Goal: Task Accomplishment & Management: Complete application form

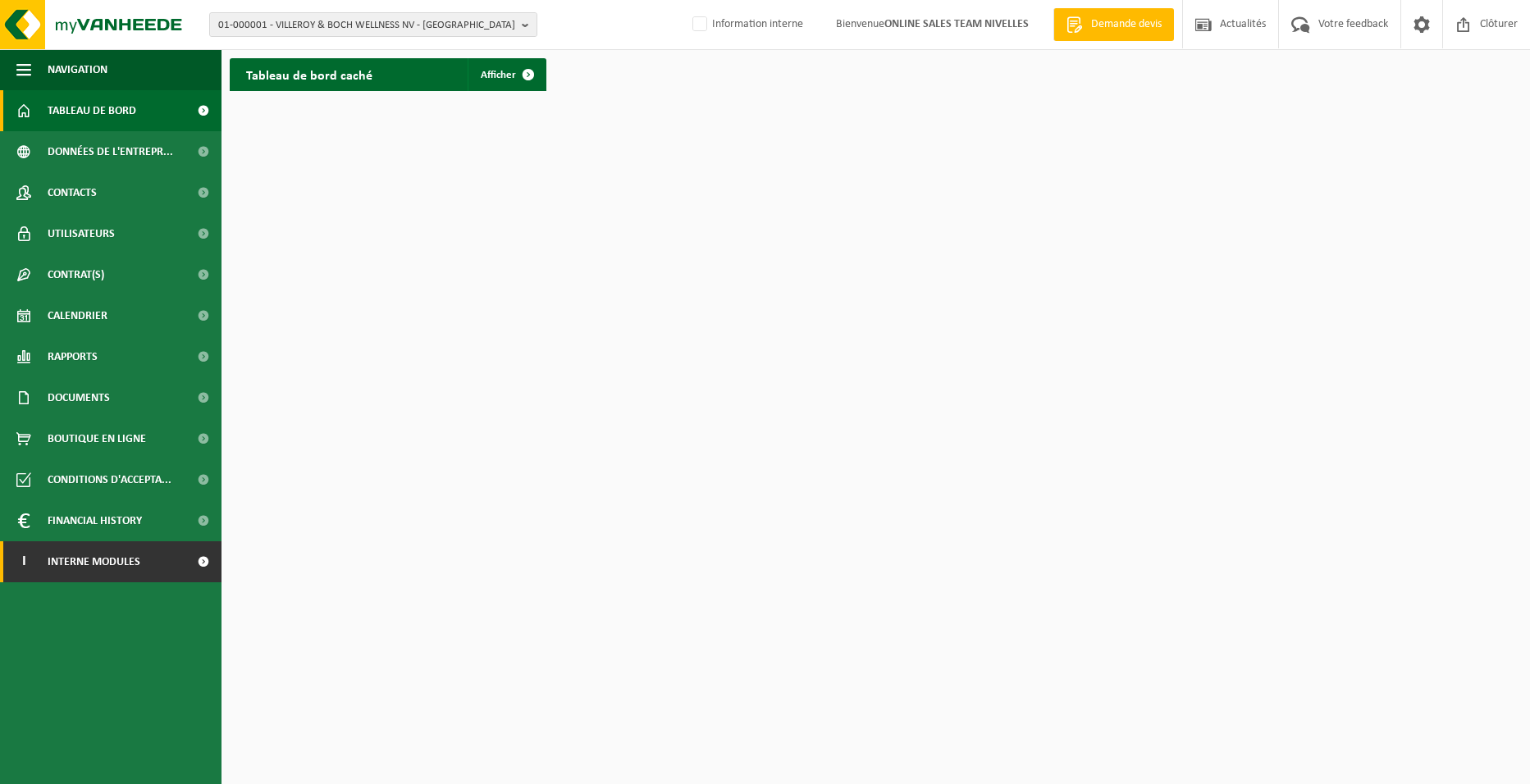
click at [161, 553] on link "I Interne modules" at bounding box center [110, 562] width 222 height 41
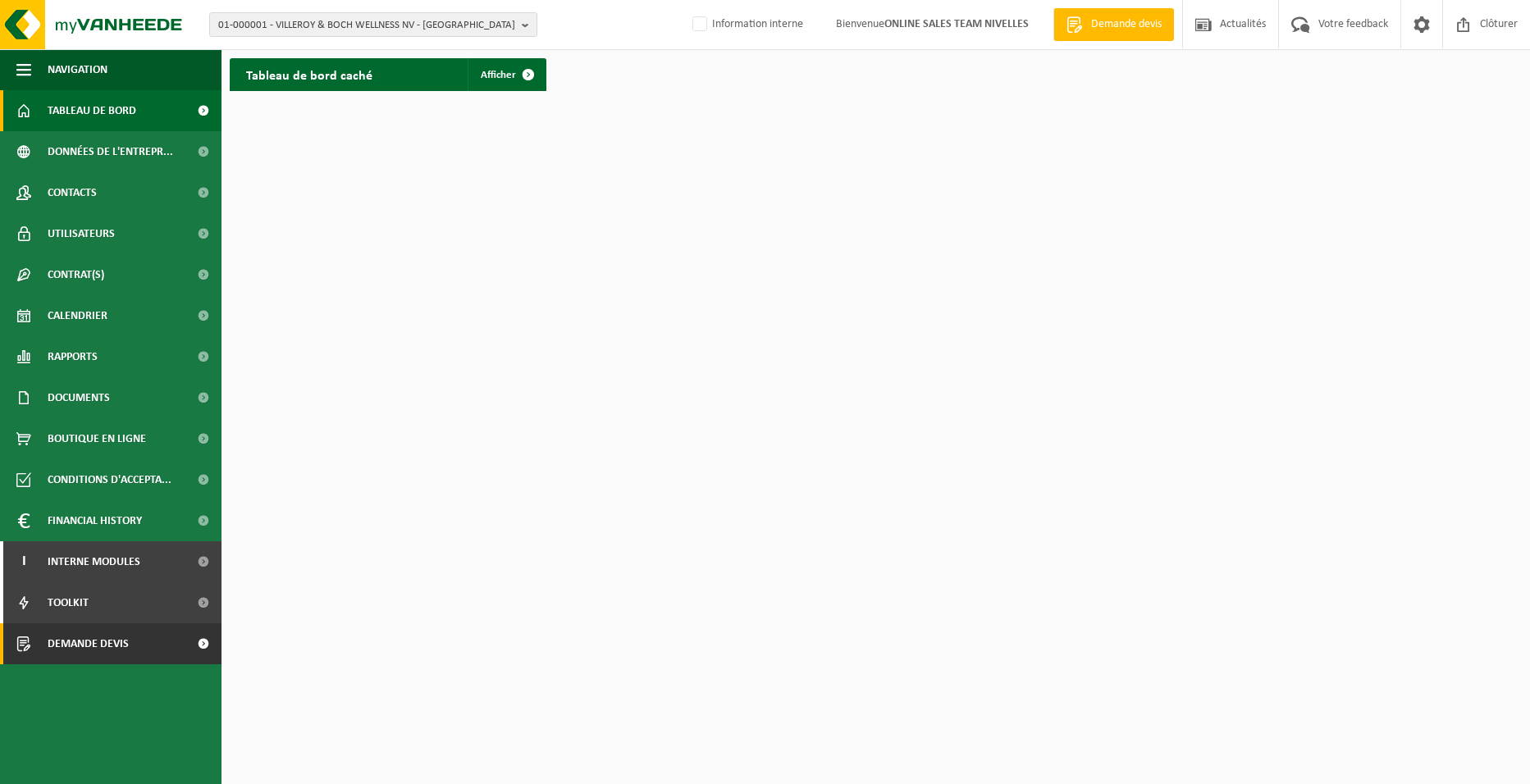
click at [117, 639] on span "Demande devis" at bounding box center [88, 644] width 81 height 41
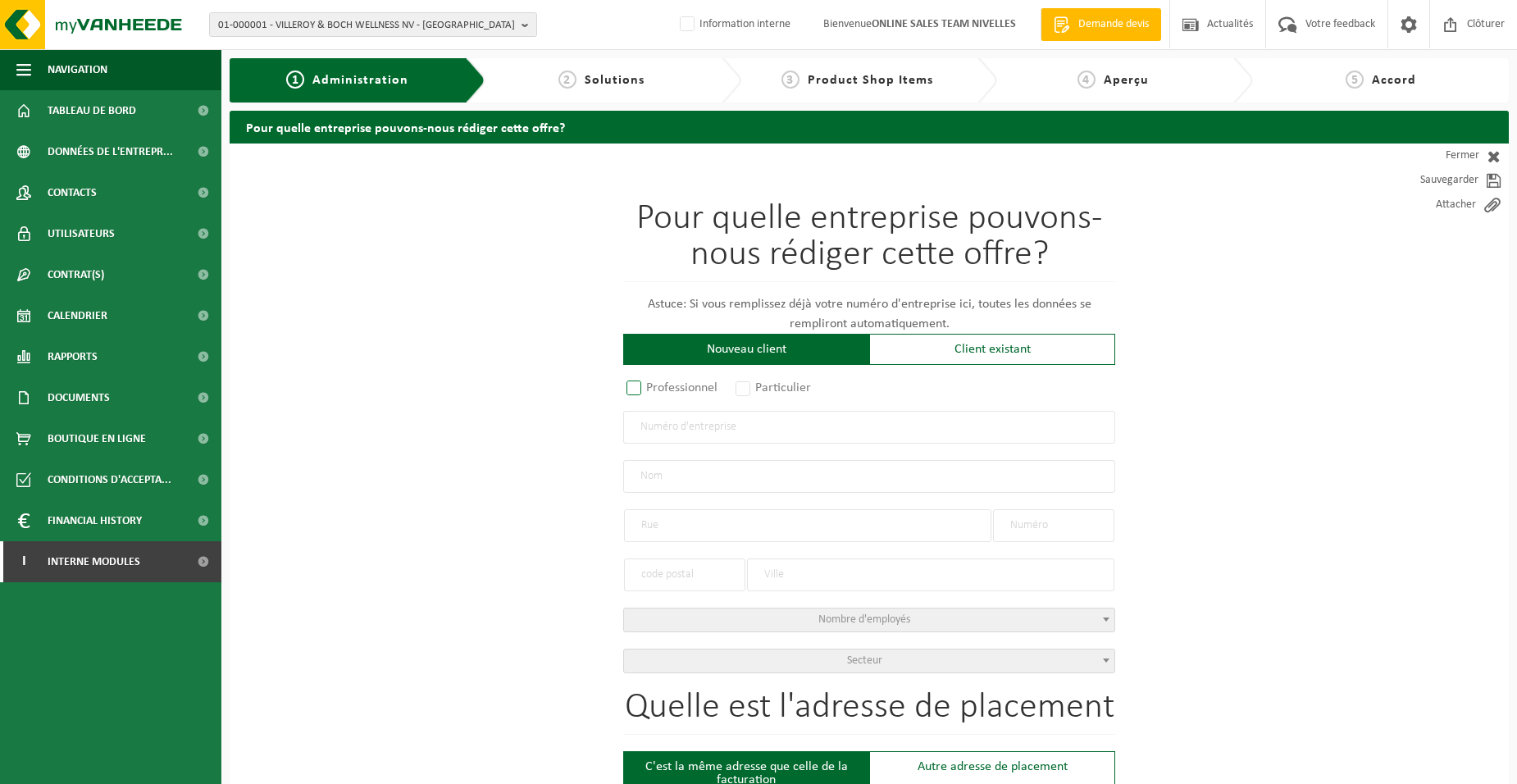
click at [689, 392] on label "Professionnel" at bounding box center [673, 387] width 99 height 23
click at [661, 392] on input "Professionnel" at bounding box center [655, 389] width 11 height 11
radio input "true"
click at [699, 427] on input "text" at bounding box center [870, 426] width 493 height 33
type input "0736889105"
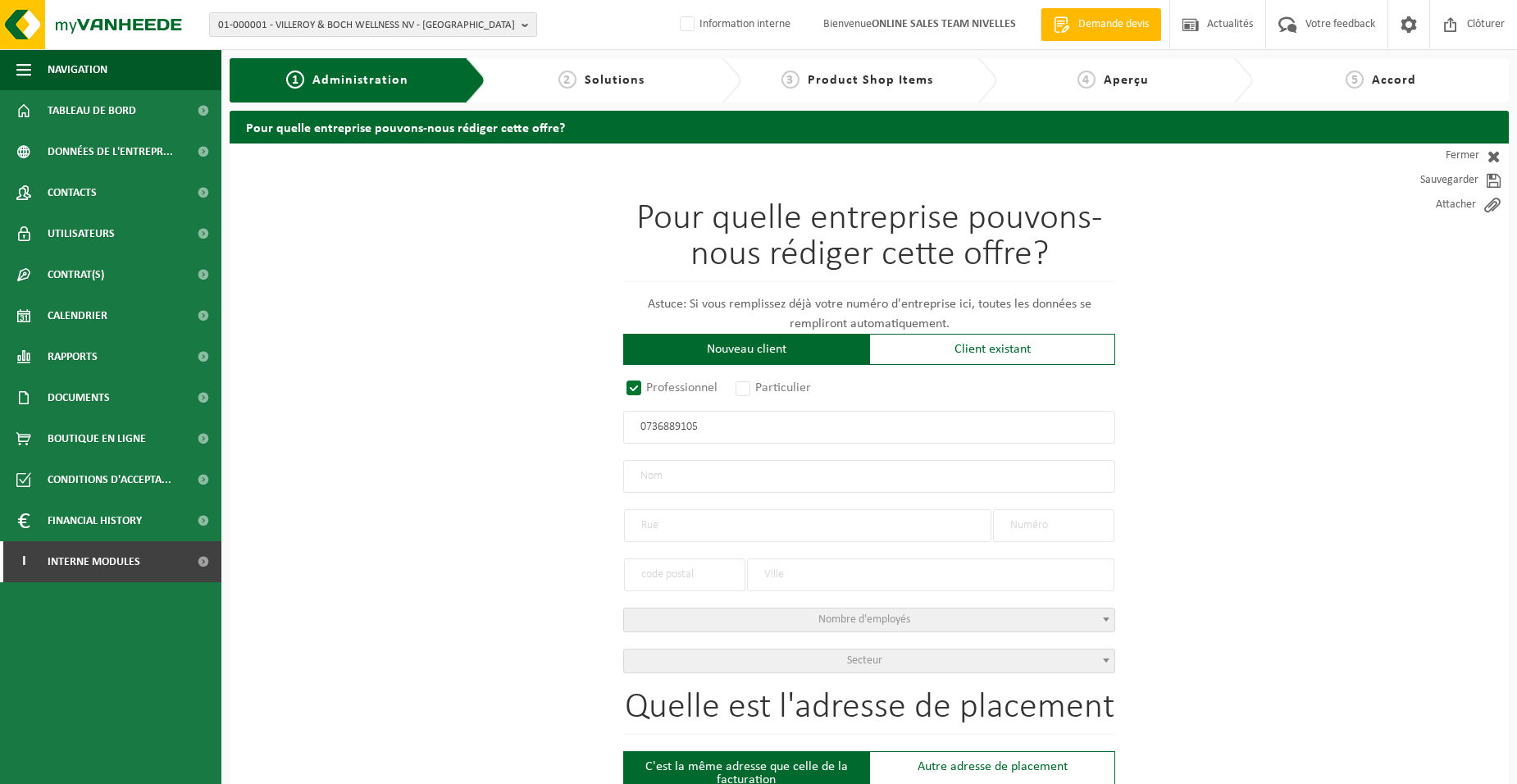
radio input "true"
type input "0736889105"
type input "MENUISERIE HENNEUSE SRL"
type input "RUE DE L'EGLISE"
type input "38"
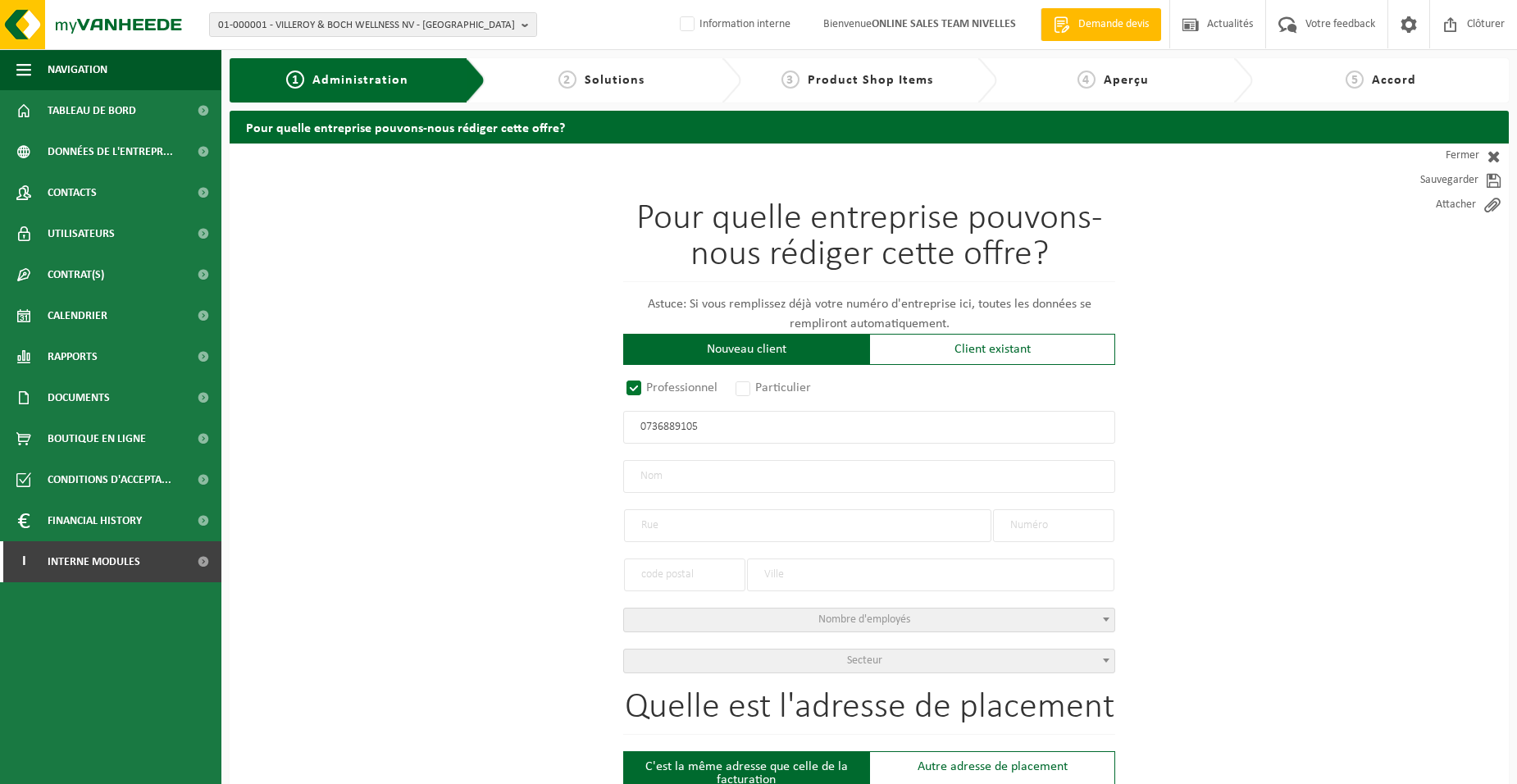
type input "6230"
type input "PONT-À-CELLES"
select select "D"
select select "NACE_1623"
type input "MENUISERIE HENNEUSE SRL"
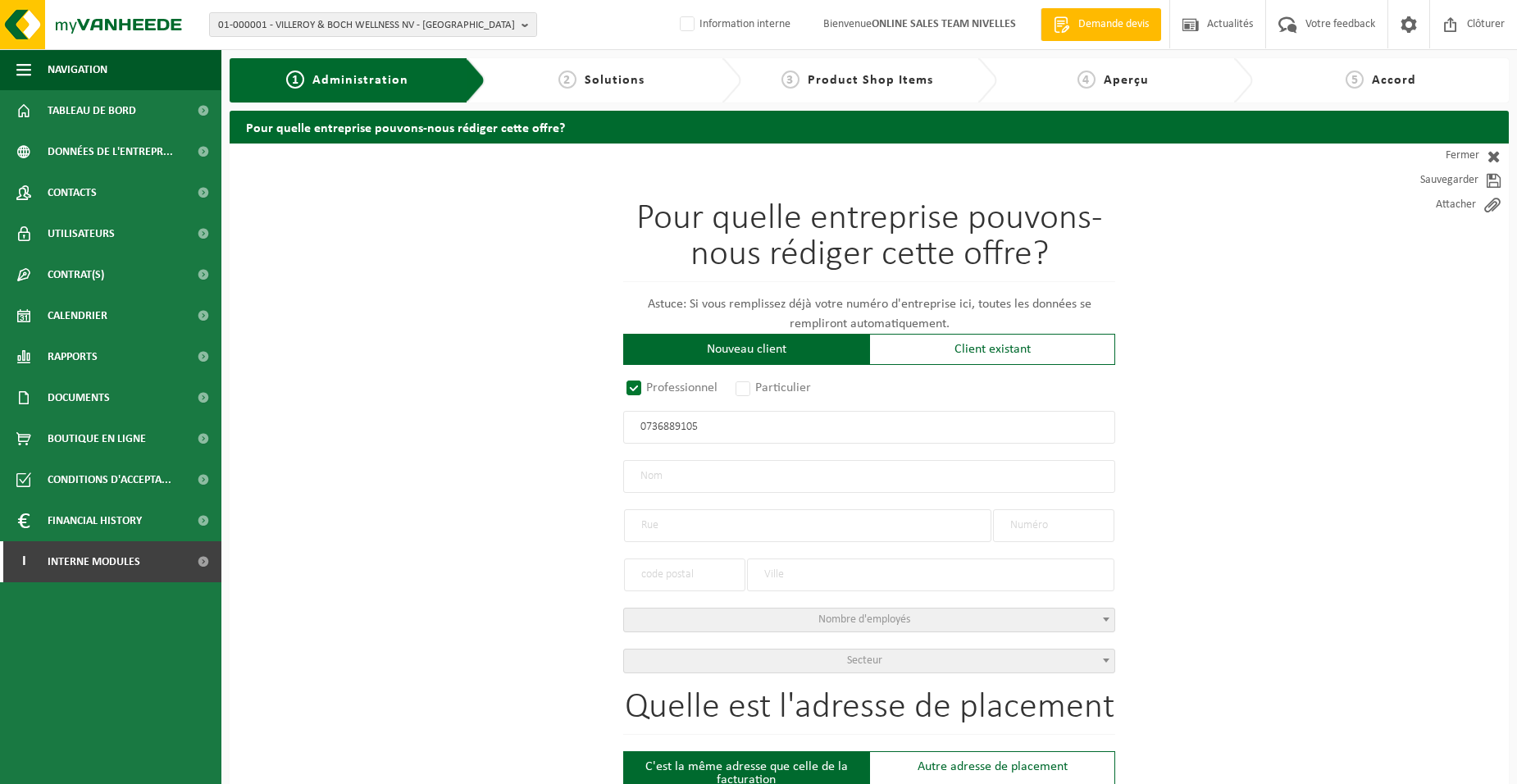
type input "RUE DE L'EGLISE"
type input "38"
type input "6230"
type input "PONT-À-CELLES"
type input "2295685142"
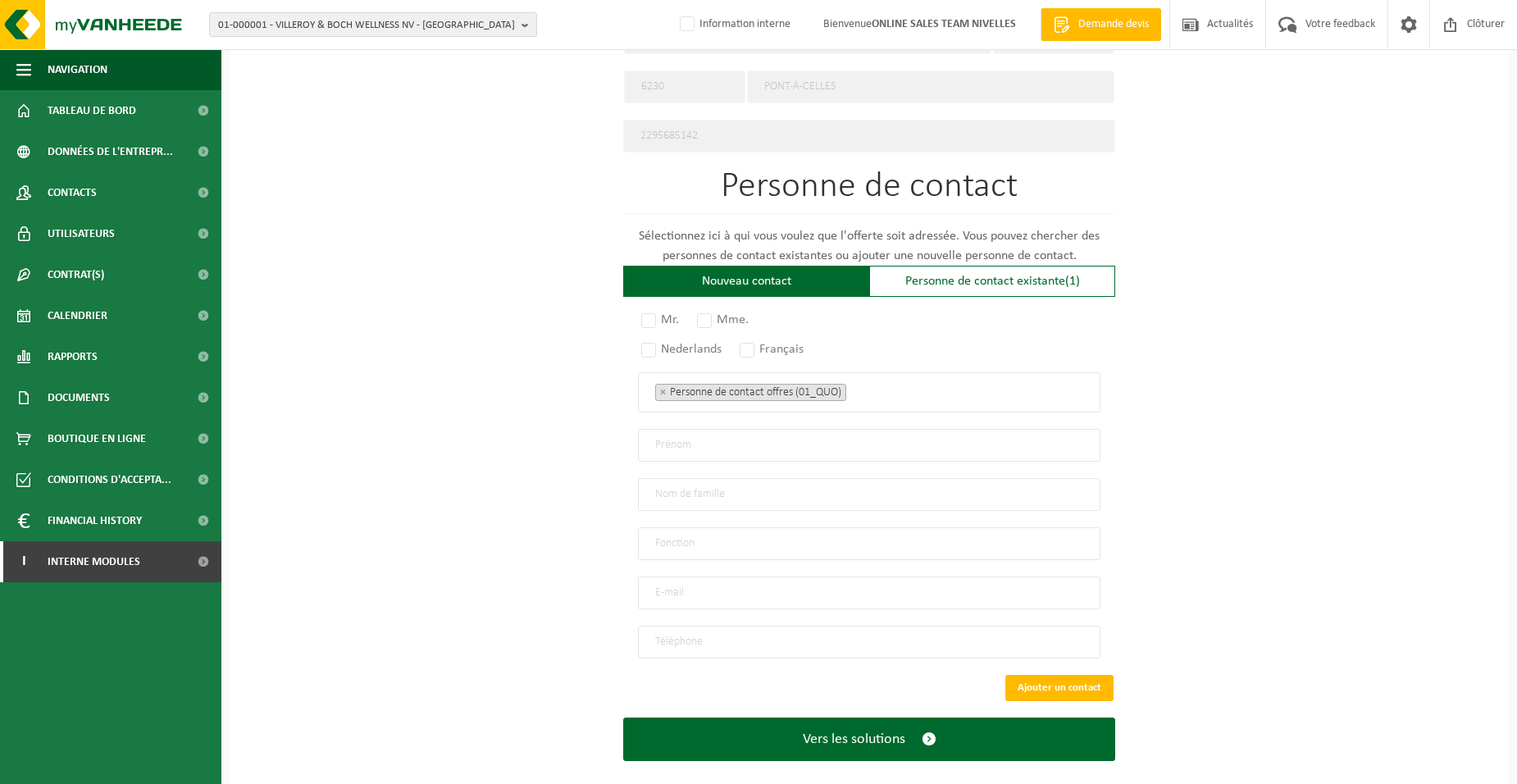
scroll to position [854, 0]
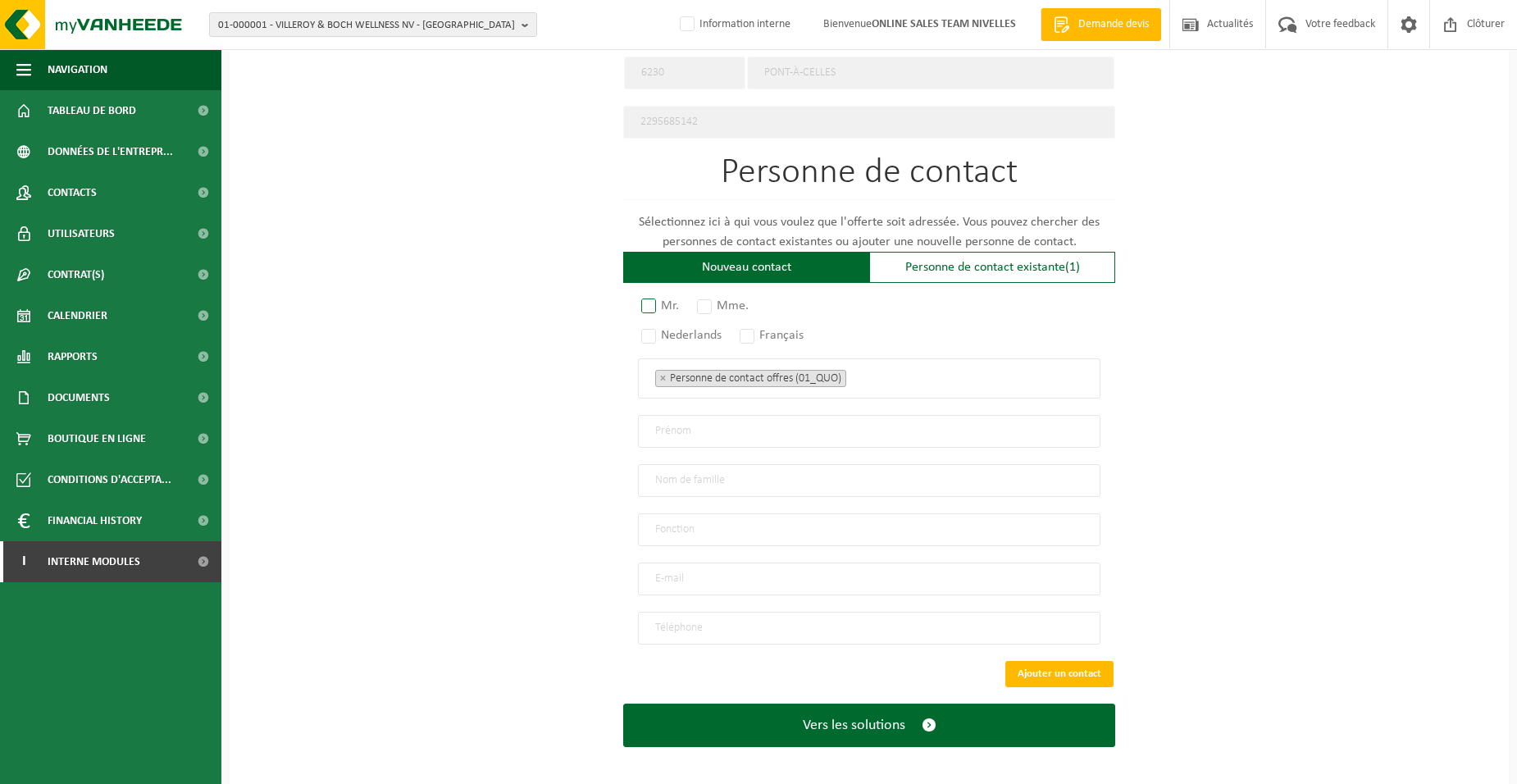
type input "0736889105"
click at [644, 299] on label "Mr." at bounding box center [661, 305] width 46 height 23
radio input "true"
click at [750, 328] on label "Français" at bounding box center [772, 335] width 72 height 23
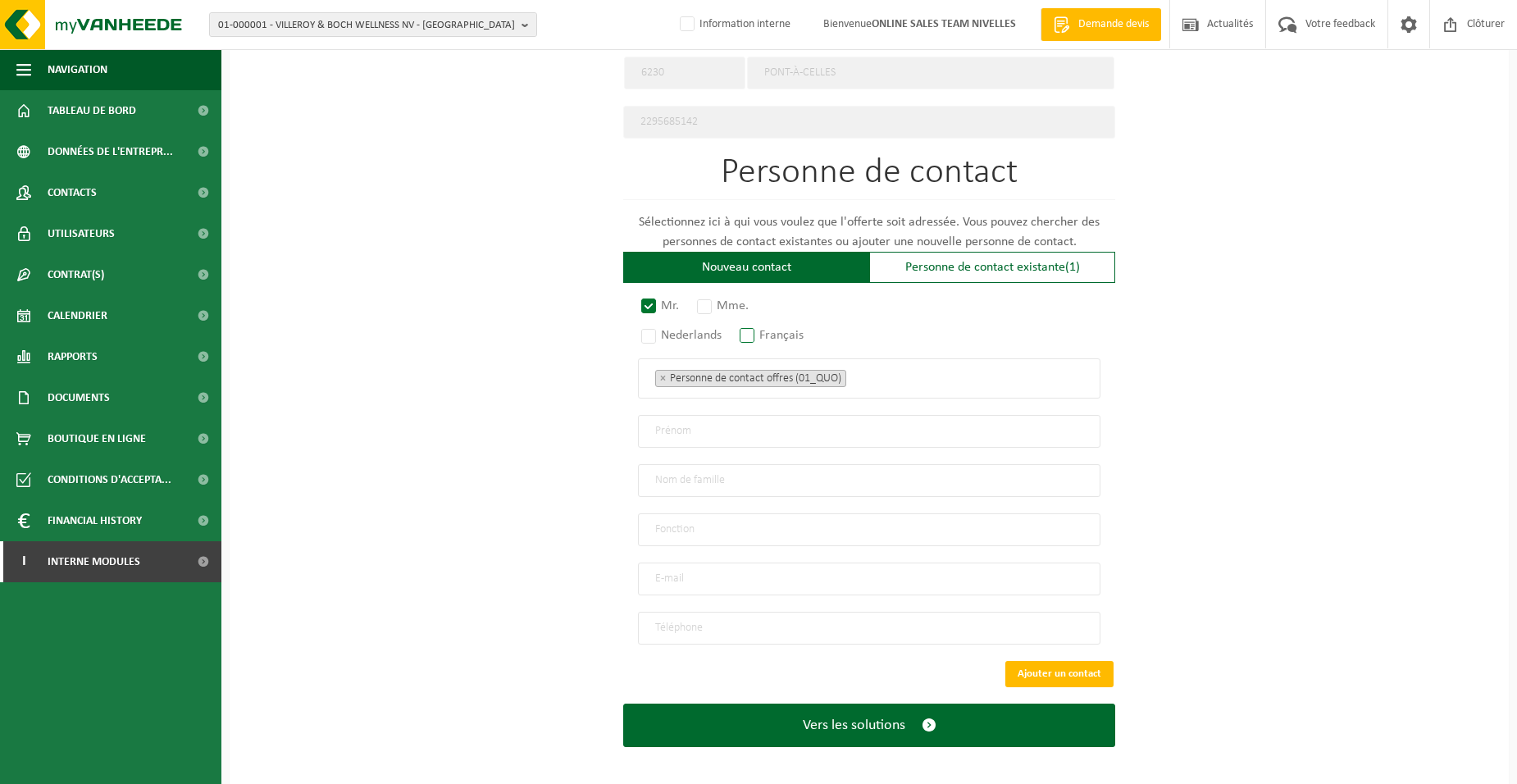
radio input "true"
click at [863, 370] on ul "× Personne de contact offres (01_QUO)" at bounding box center [869, 378] width 429 height 22
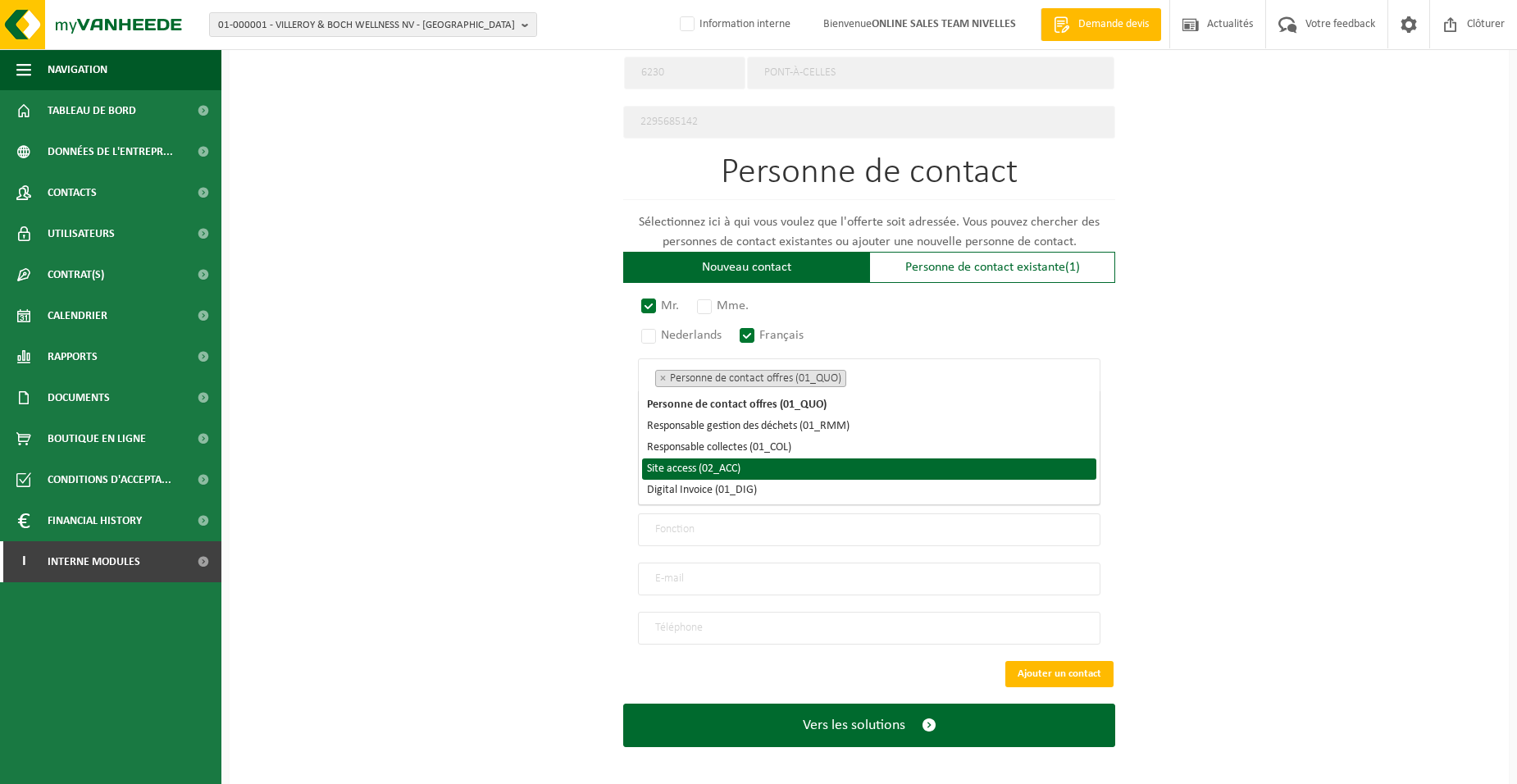
click at [754, 476] on li "Site access (02_ACC)" at bounding box center [869, 469] width 454 height 22
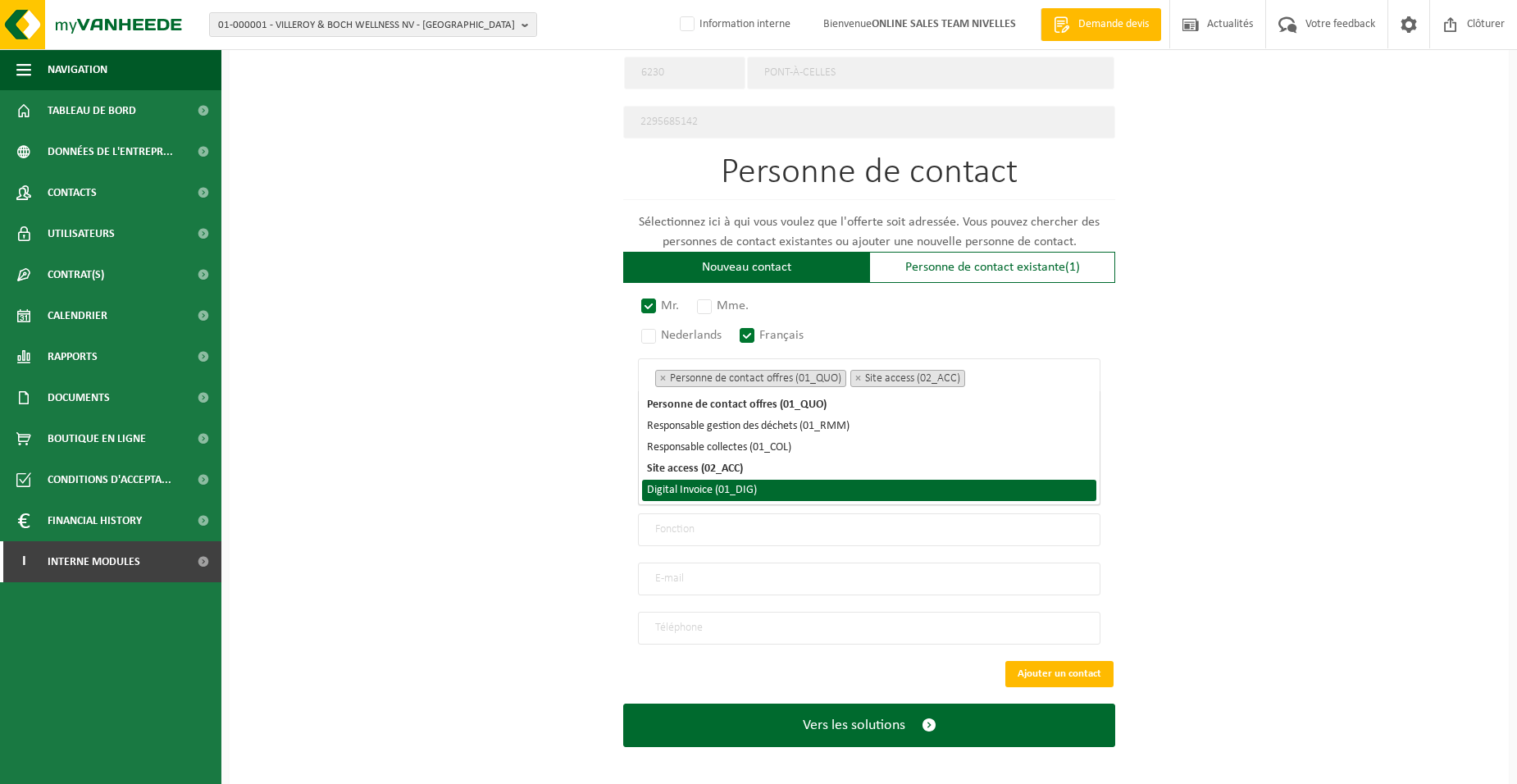
click at [758, 490] on li "Digital Invoice (01_DIG)" at bounding box center [869, 490] width 454 height 22
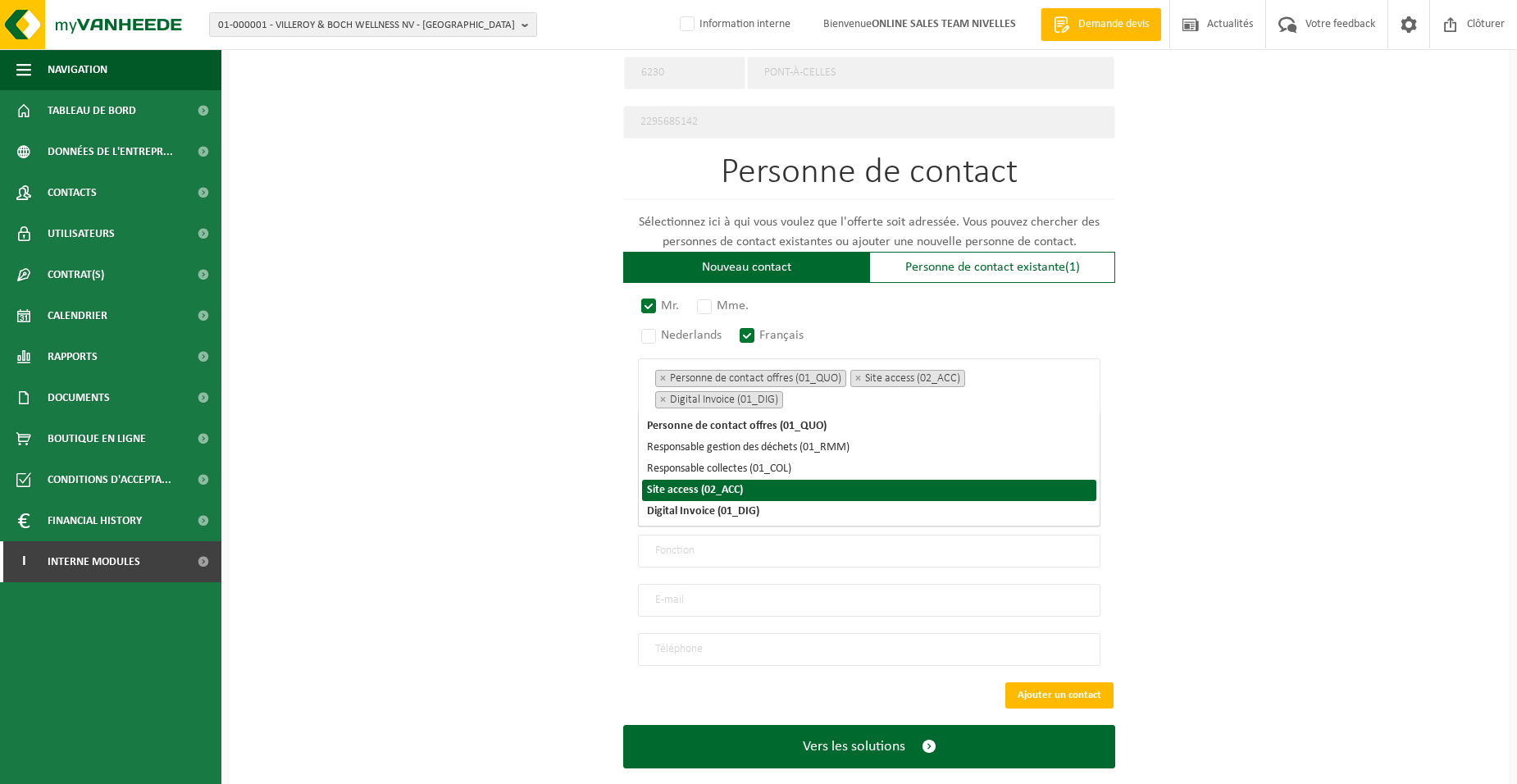
click at [553, 460] on div "Pour quelle entreprise pouvons-nous rédiger cette offre? Astuce: Si vous rempli…" at bounding box center [869, 49] width 1280 height 1520
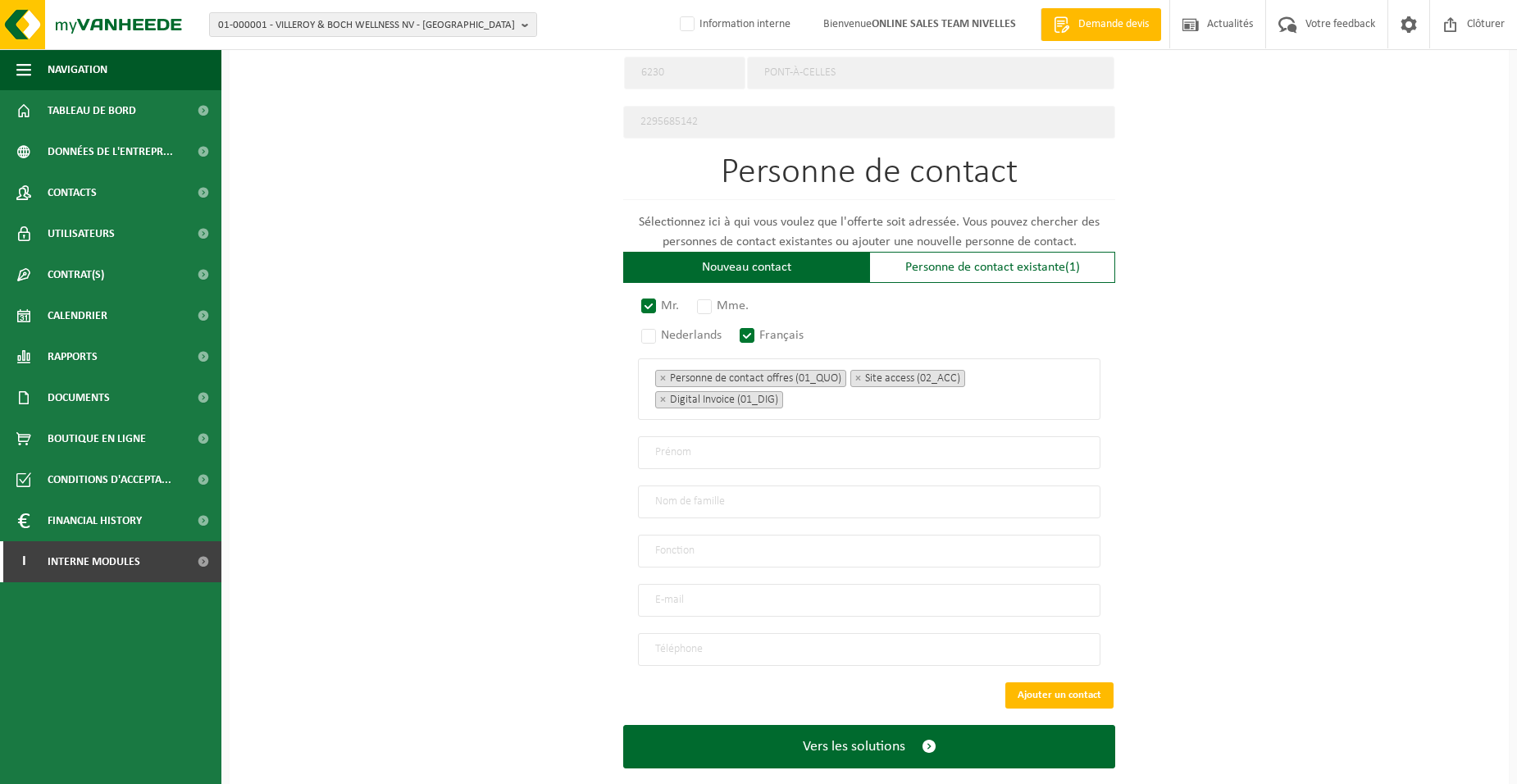
click at [704, 454] on input "text" at bounding box center [870, 452] width 463 height 33
type input "BRUNO"
click at [655, 502] on input "text" at bounding box center [870, 501] width 463 height 33
type input "HENNEUSE"
click at [667, 544] on input "text" at bounding box center [870, 551] width 463 height 33
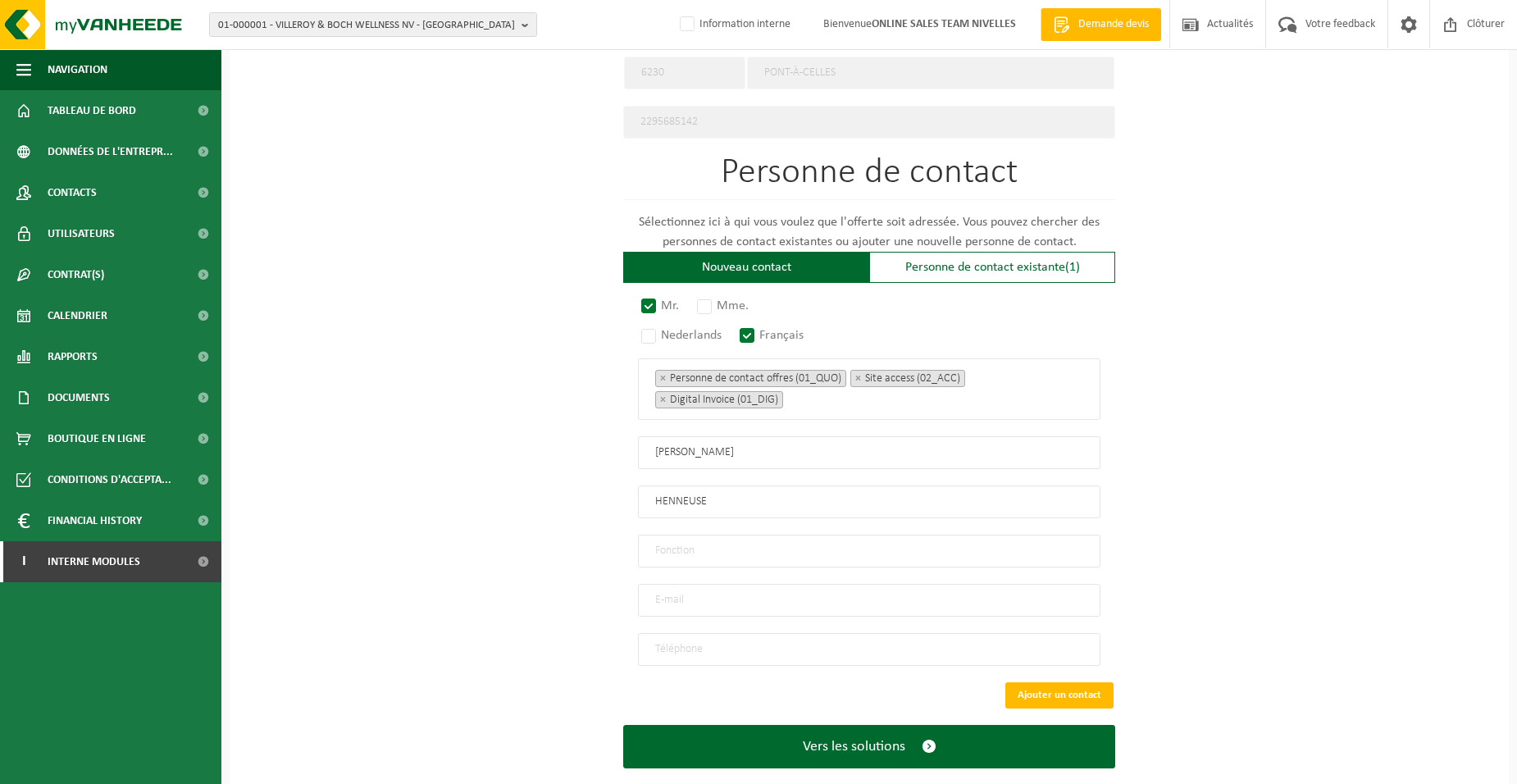
type input "Directeur"
click at [665, 591] on input "email" at bounding box center [870, 600] width 463 height 33
type input "BRUNOHENNEUSE@HOTMAIL.FR"
click at [674, 638] on input "tel" at bounding box center [870, 649] width 463 height 33
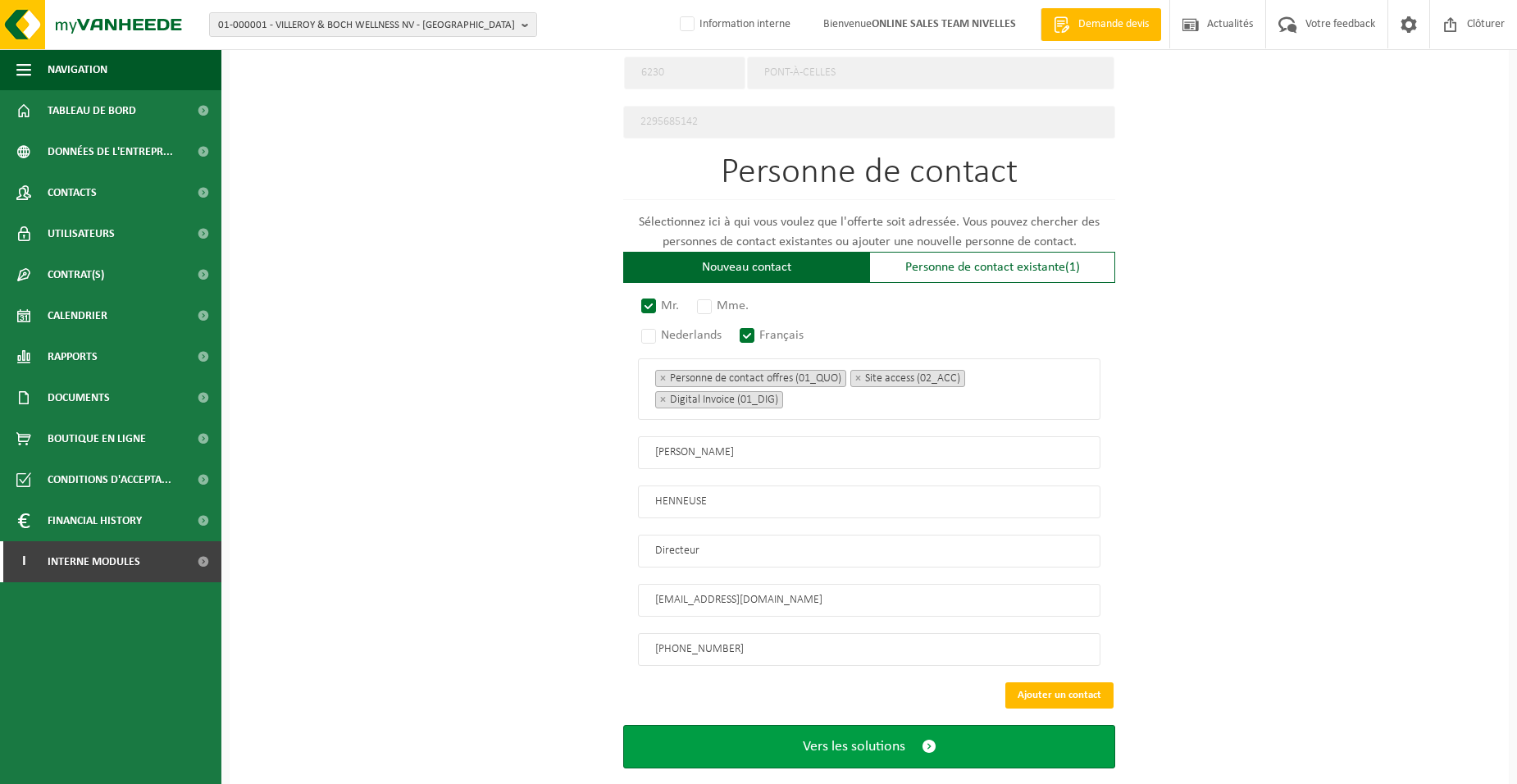
type input "+32 493 19 19 31"
click at [740, 731] on button "Vers les solutions" at bounding box center [870, 747] width 493 height 43
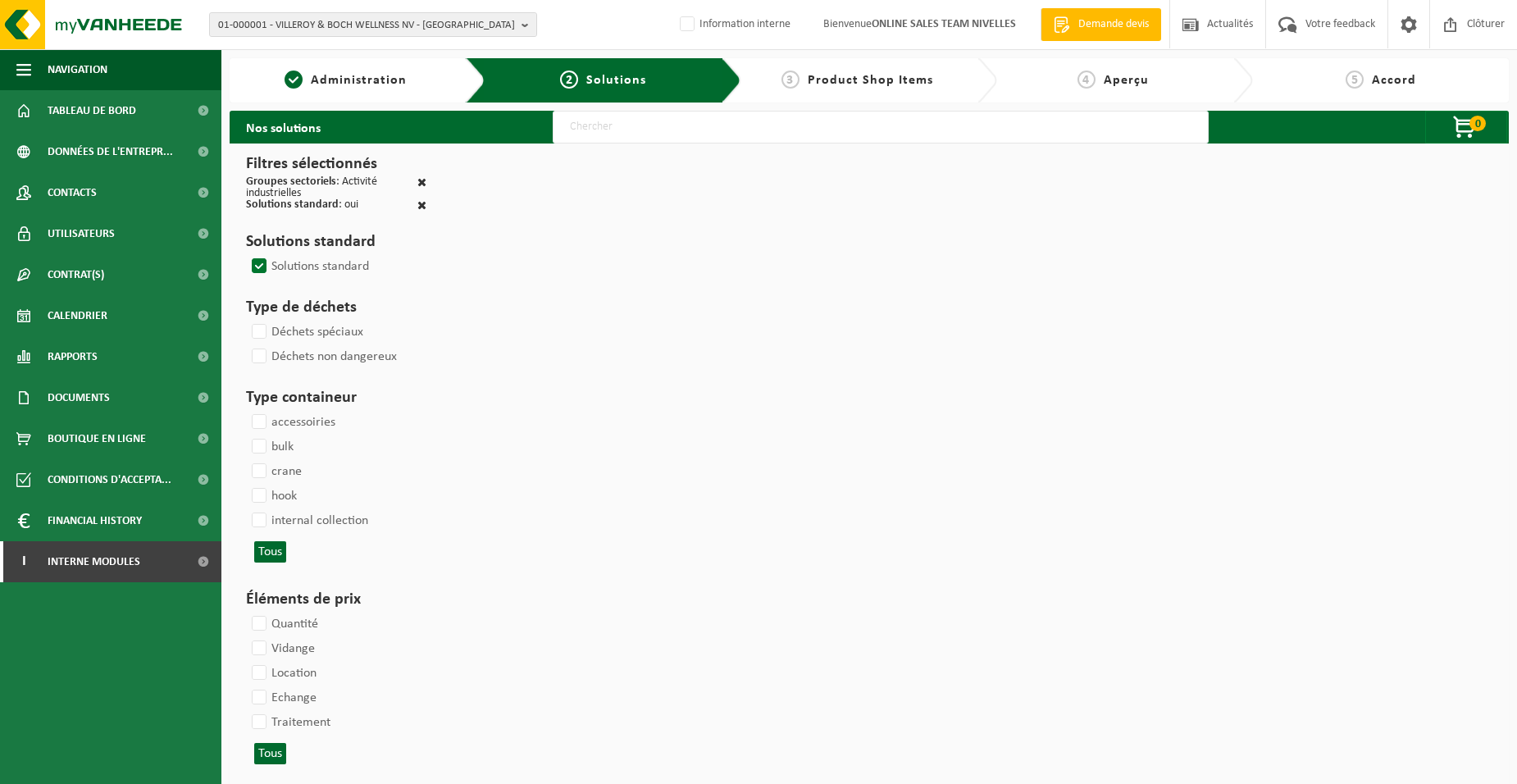
click at [615, 135] on input "text" at bounding box center [881, 126] width 656 height 33
type input "000052"
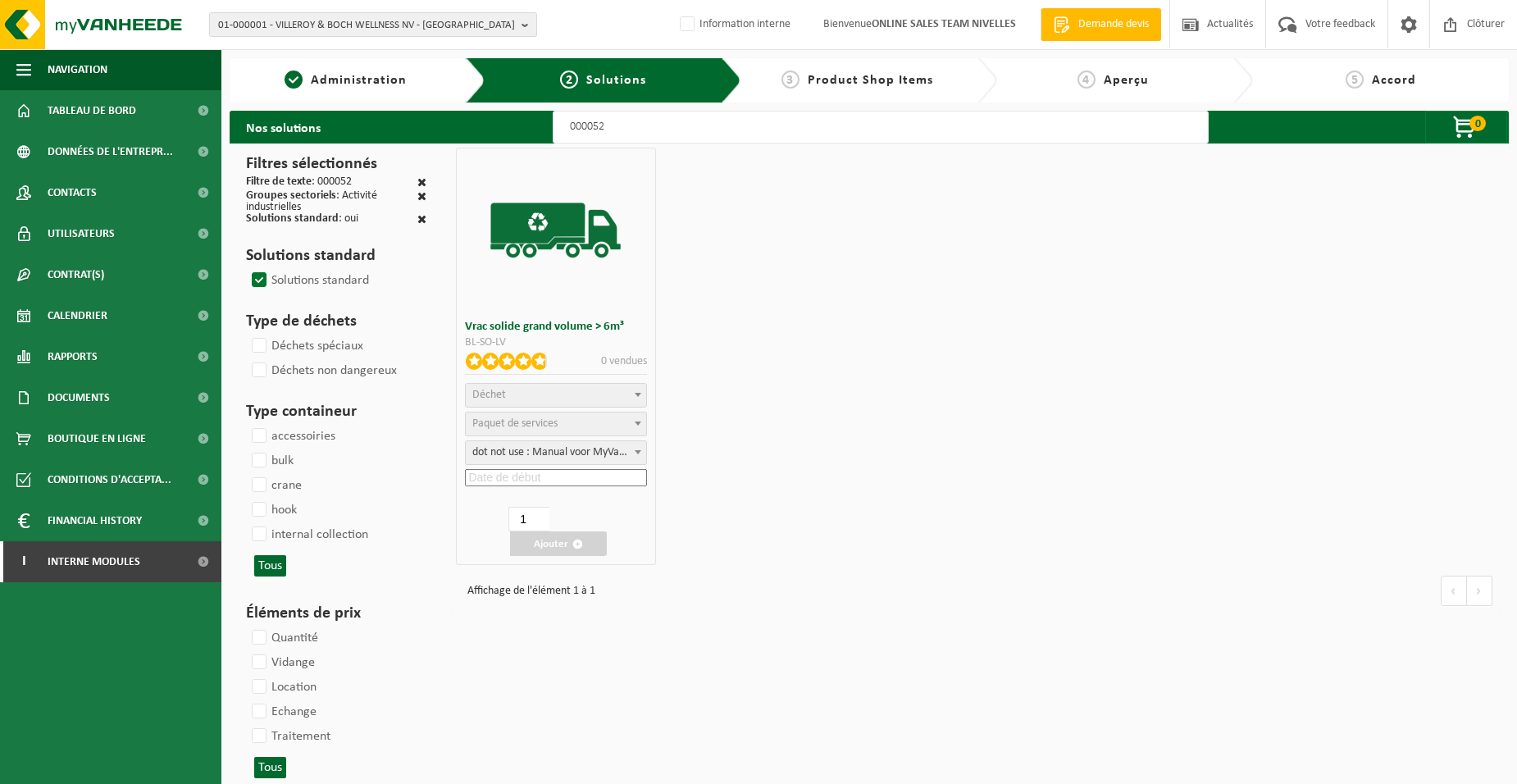
click at [601, 403] on span "Déchet" at bounding box center [556, 395] width 179 height 23
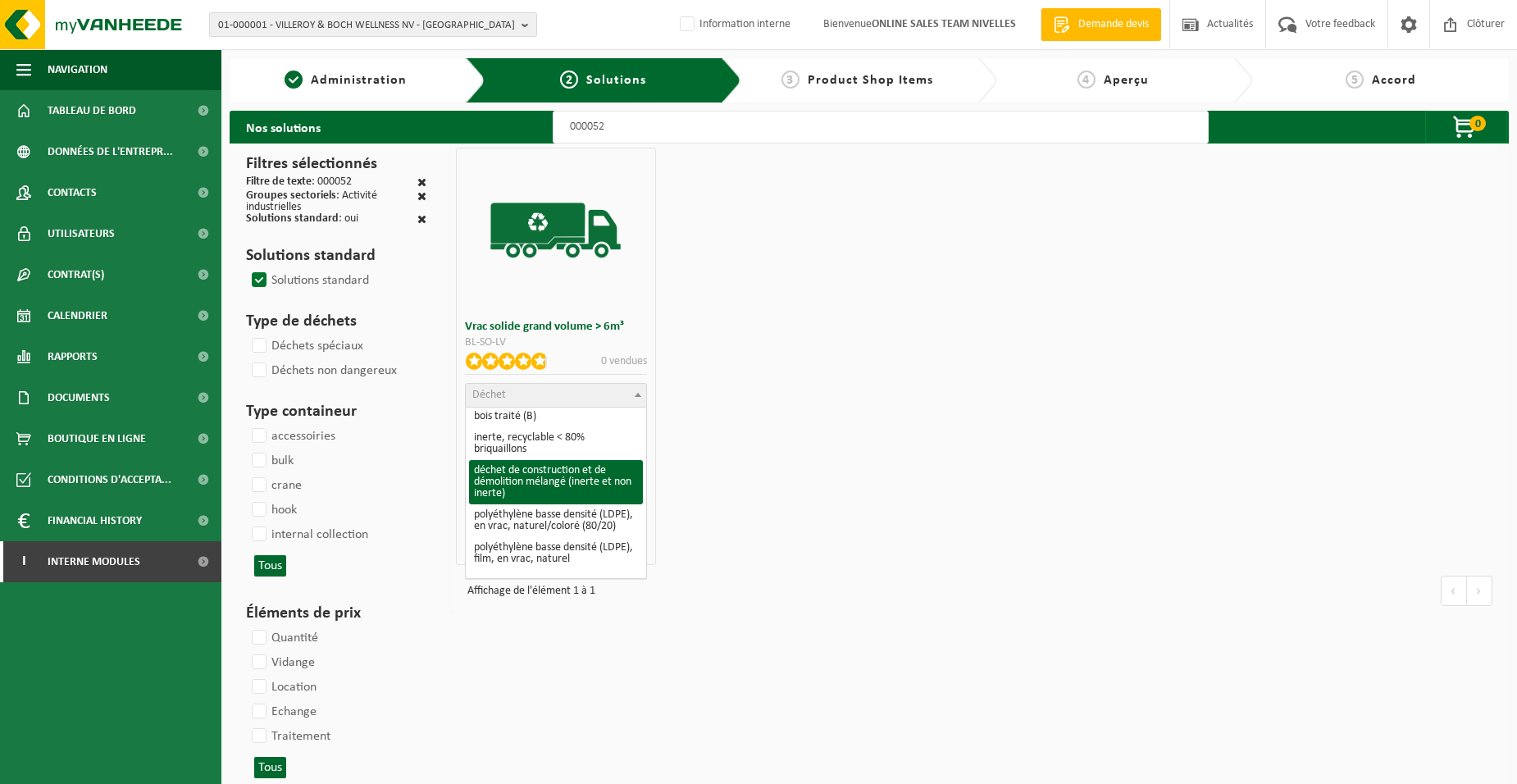
select select "31"
select select
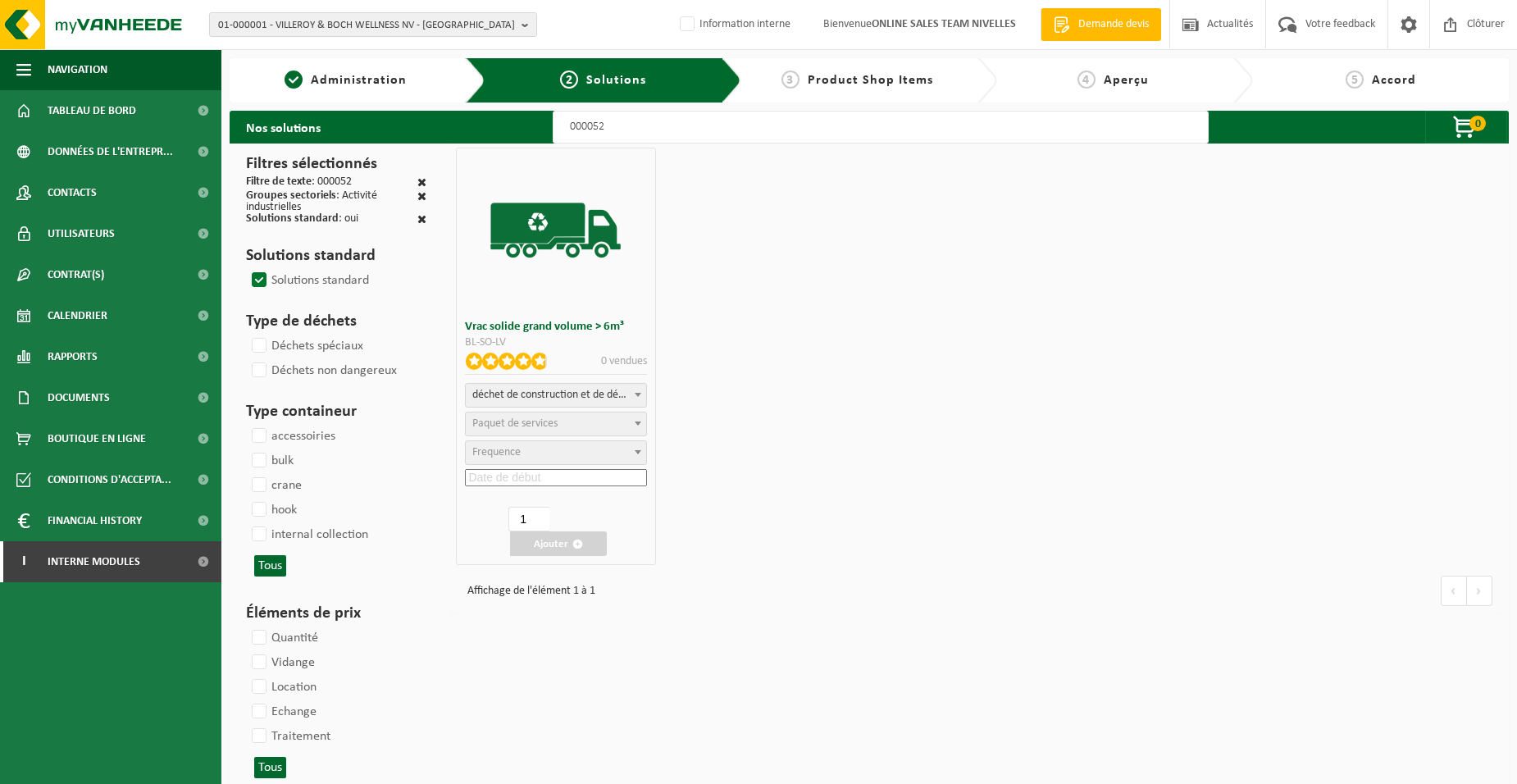
select select "47"
select select "25"
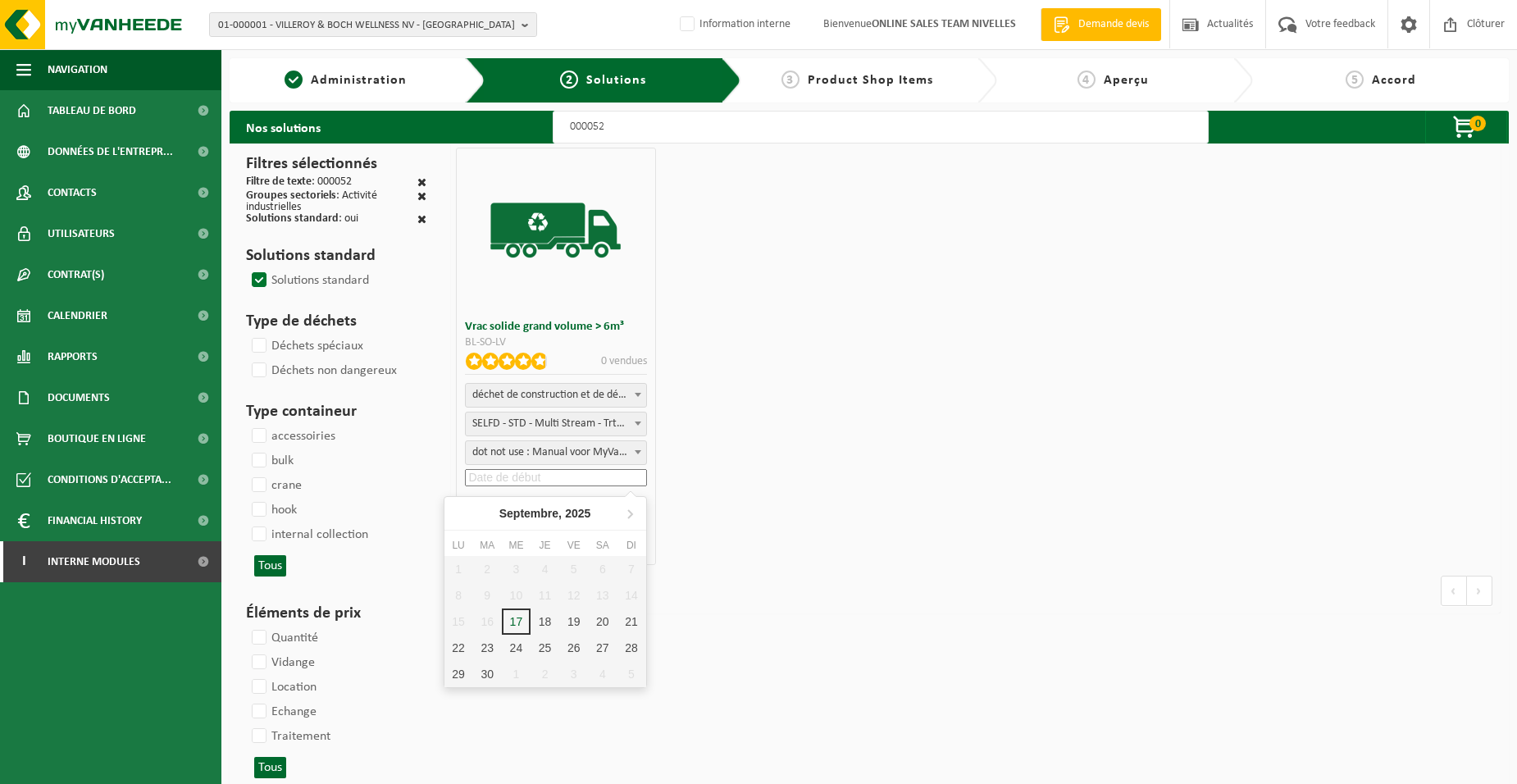
click at [567, 473] on input at bounding box center [556, 477] width 181 height 17
click at [546, 619] on div "18" at bounding box center [545, 621] width 29 height 27
type input "2025-09-18"
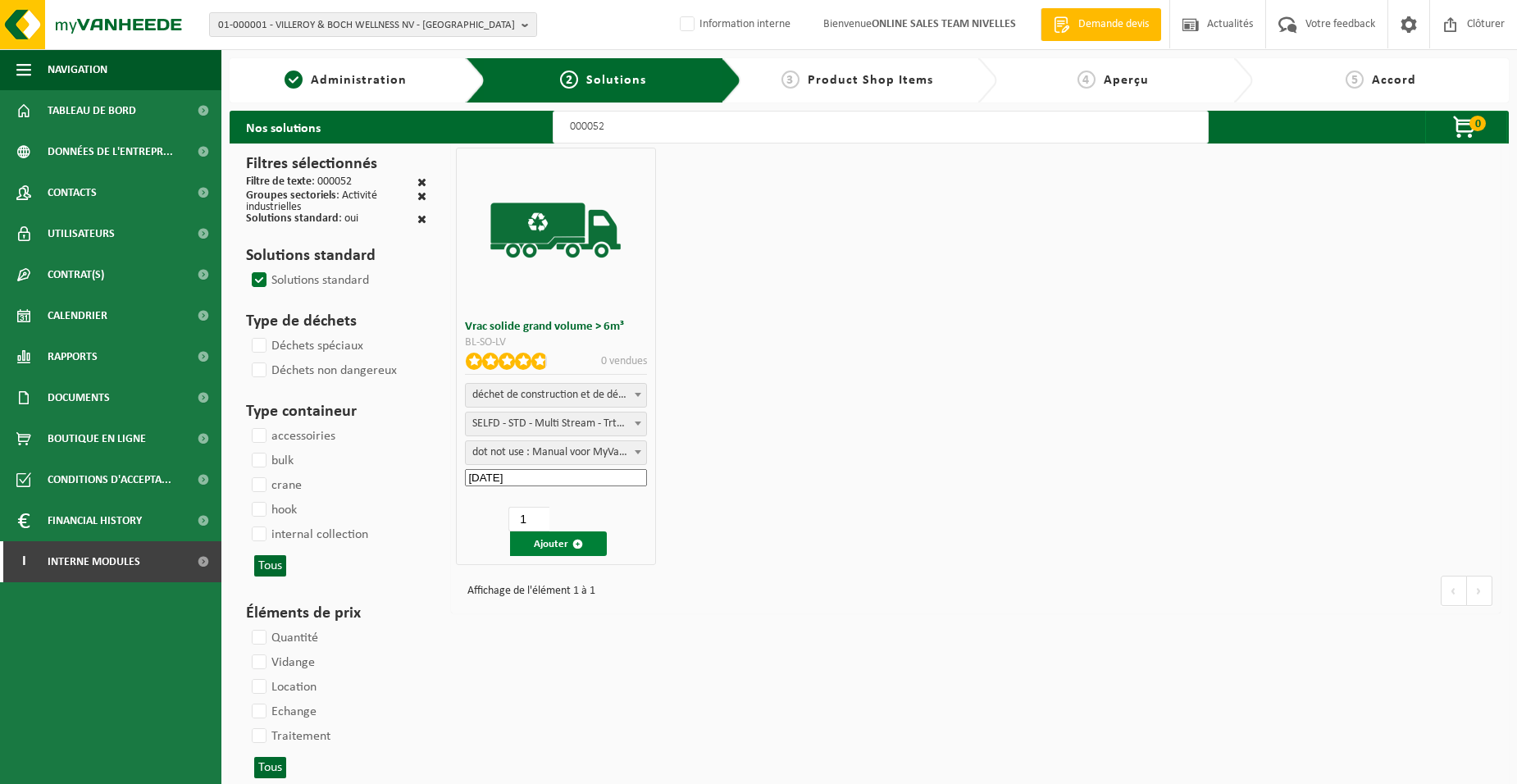
click at [539, 541] on button "Ajouter" at bounding box center [559, 544] width 97 height 25
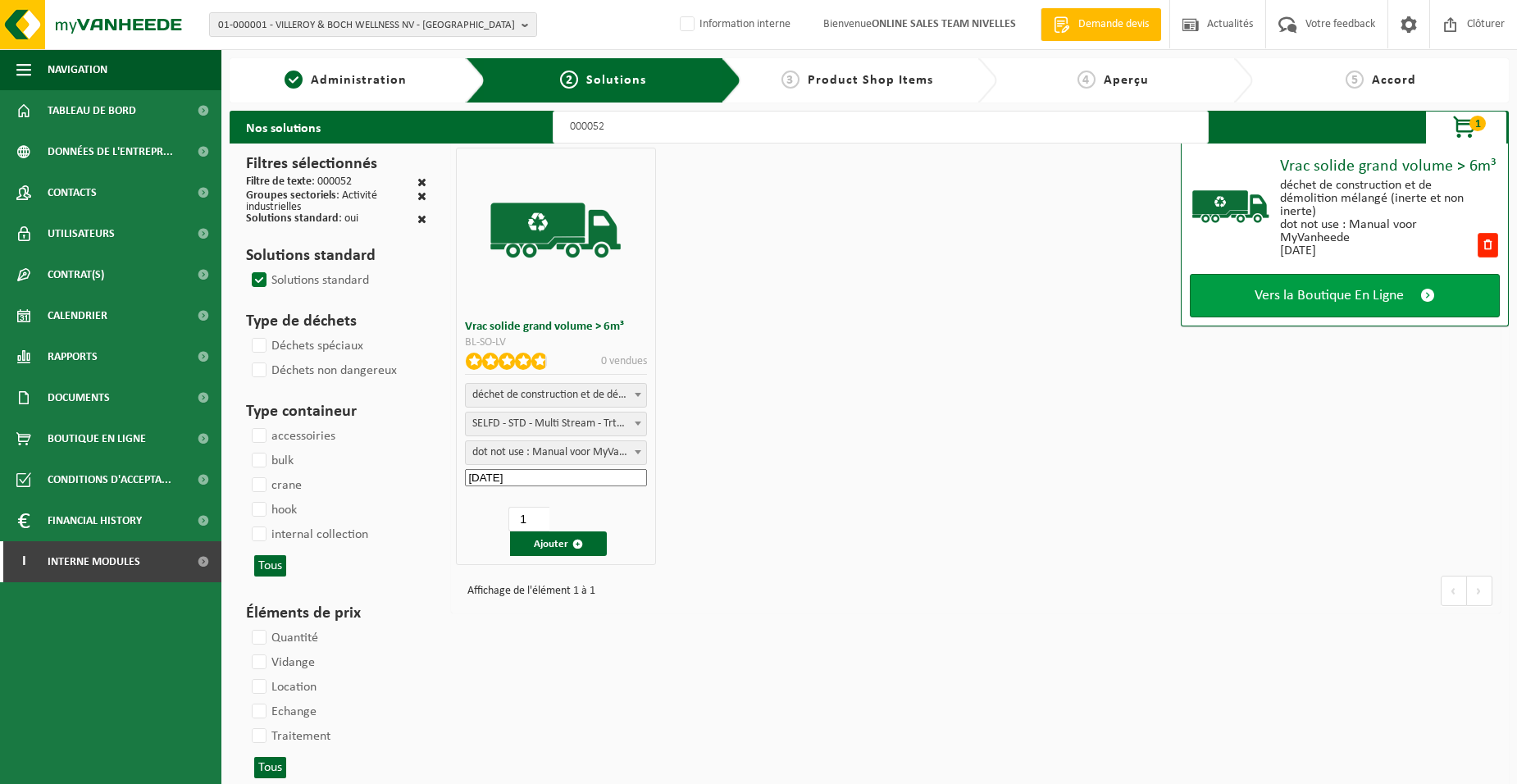
click at [1319, 296] on span "Vers la Boutique En Ligne" at bounding box center [1330, 294] width 150 height 17
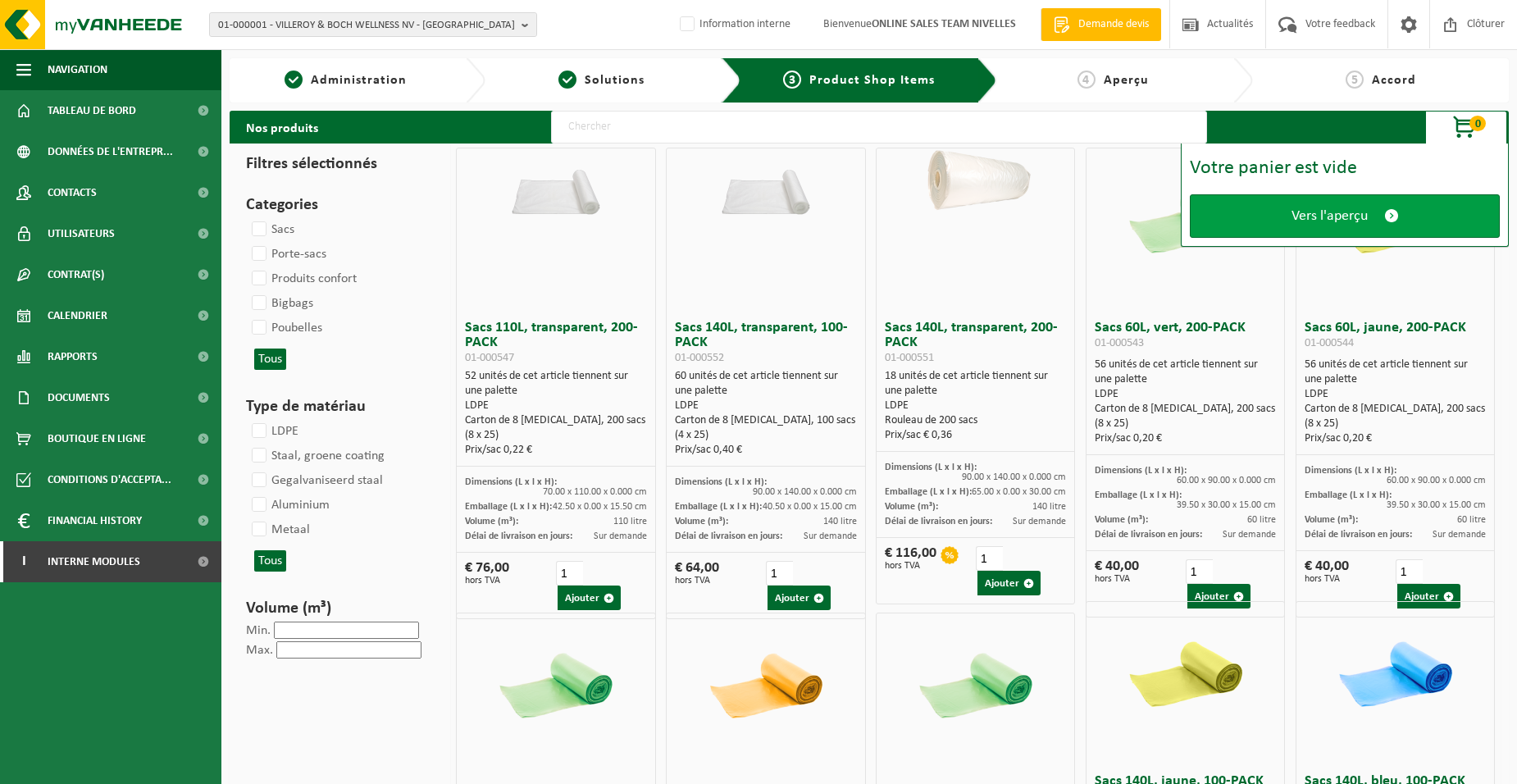
click at [1270, 218] on link "Vers l'aperçu" at bounding box center [1345, 216] width 310 height 43
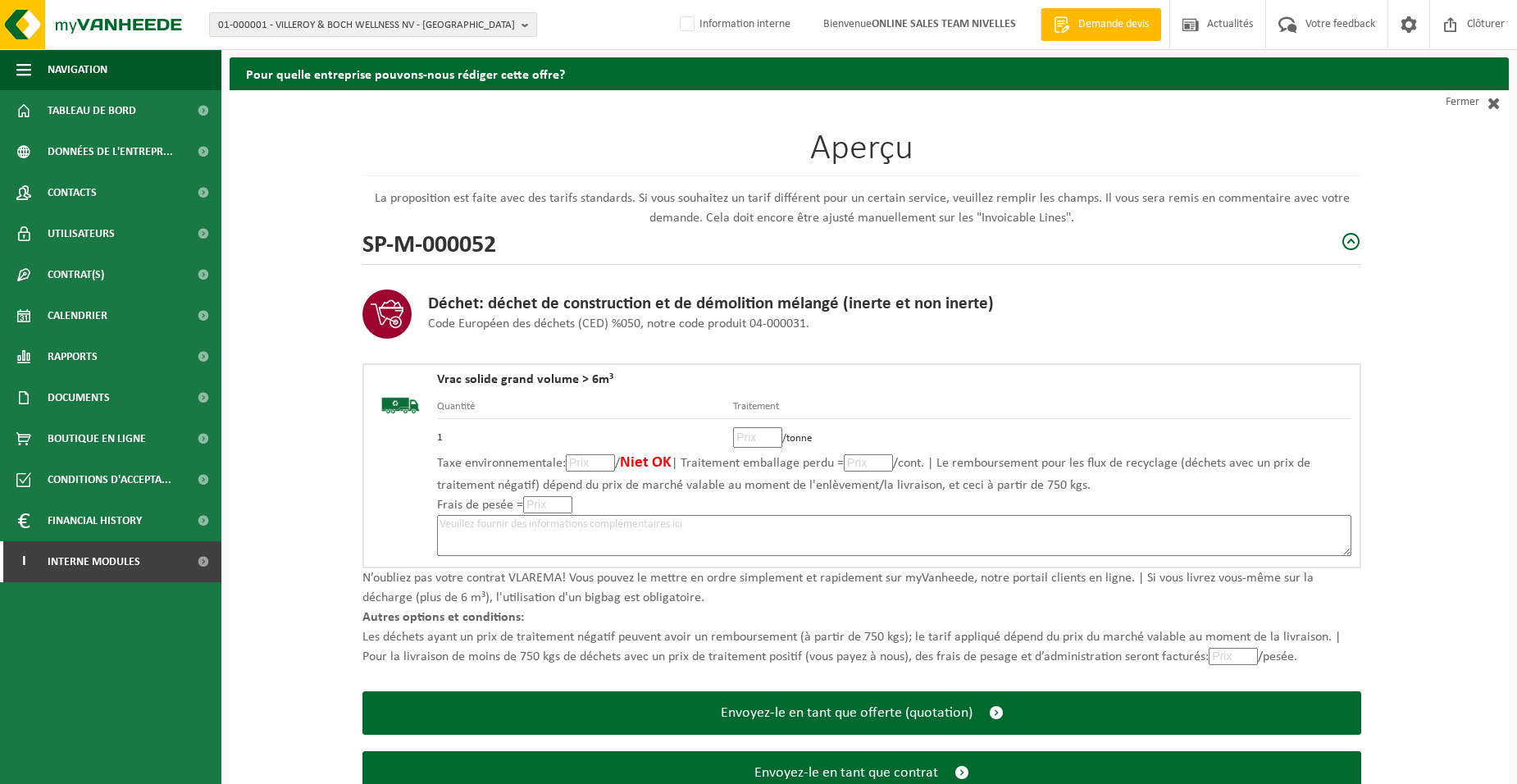
scroll to position [112, 0]
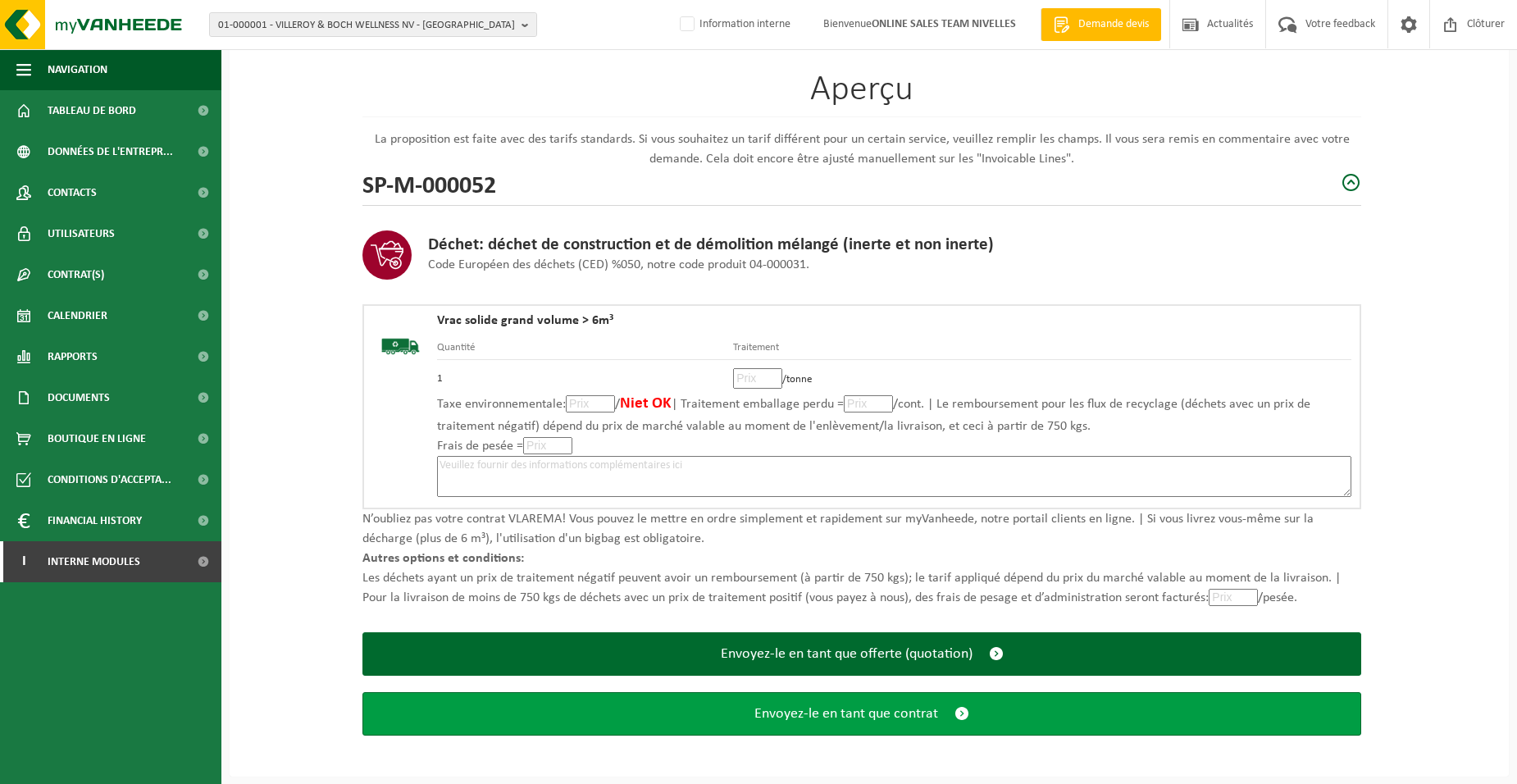
click at [803, 711] on span "Envoyez-le en tant que contrat" at bounding box center [846, 713] width 184 height 17
